Goal: Browse casually: Explore the website without a specific task or goal

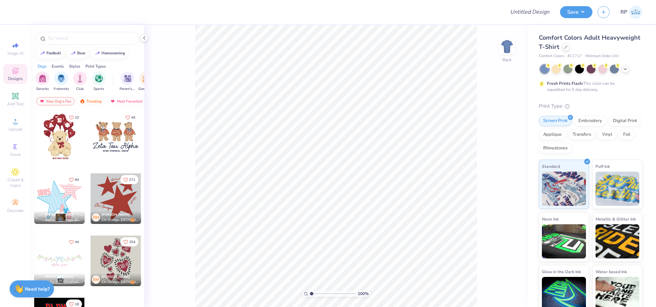
click at [18, 221] on div "Image AI Designs Add Text Upload Greek Clipart & logos Decorate" at bounding box center [15, 166] width 31 height 282
click at [15, 215] on div "Decorate" at bounding box center [15, 206] width 24 height 20
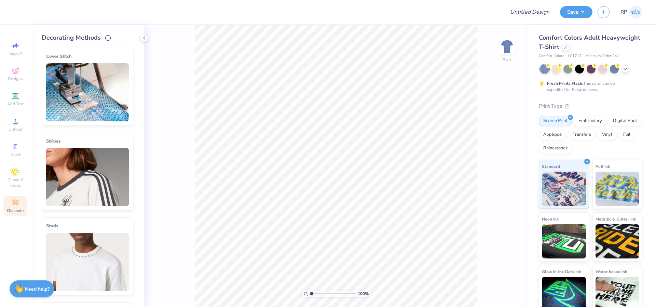
click at [77, 67] on img at bounding box center [87, 92] width 83 height 58
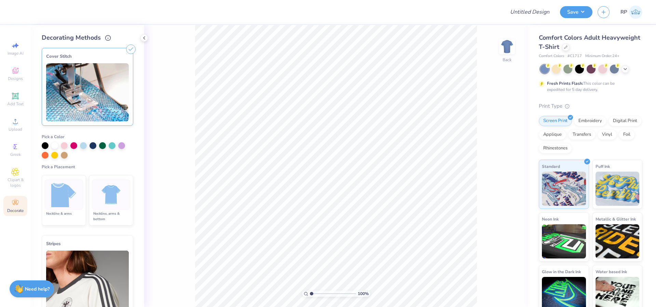
click at [76, 182] on div at bounding box center [64, 195] width 38 height 30
click at [568, 45] on icon at bounding box center [565, 46] width 3 height 3
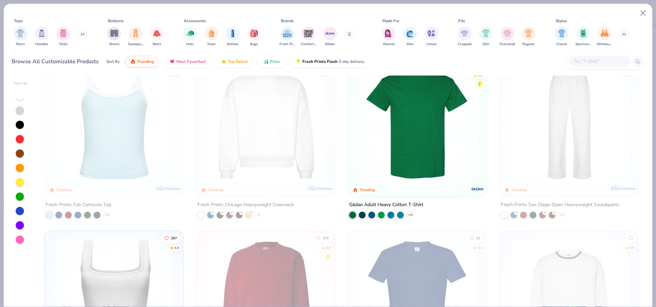
scroll to position [342, 0]
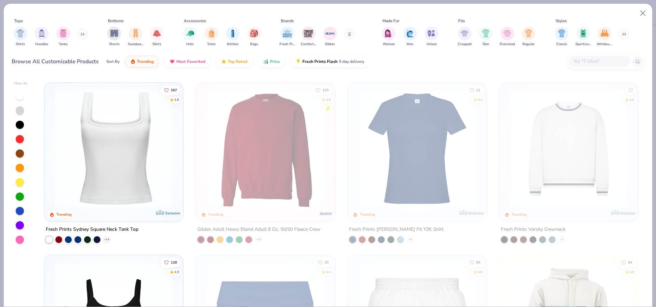
click at [117, 161] on img at bounding box center [113, 148] width 125 height 118
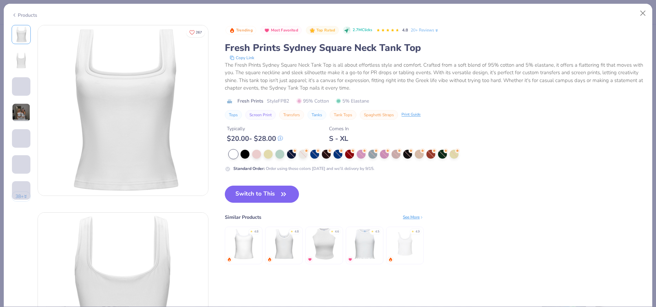
click at [257, 184] on div "Trending Most Favorited Top Rated 2.7M Clicks 4.8 20+ Reviews Fresh Prints Sydn…" at bounding box center [435, 151] width 420 height 253
click at [261, 194] on div "Trending Most Favorited Top Rated 2.7M Clicks 4.8 20+ Reviews Fresh Prints Sydn…" at bounding box center [435, 151] width 420 height 253
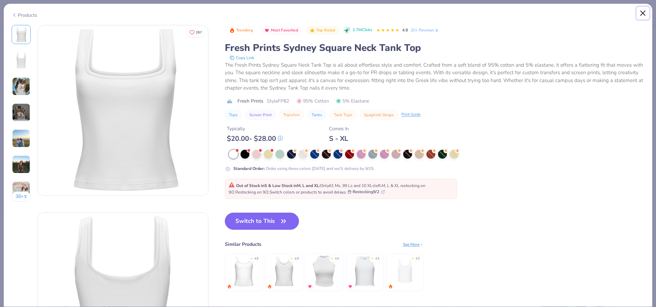
click at [647, 11] on button "Close" at bounding box center [643, 13] width 13 height 13
